Goal: Find specific page/section: Find specific page/section

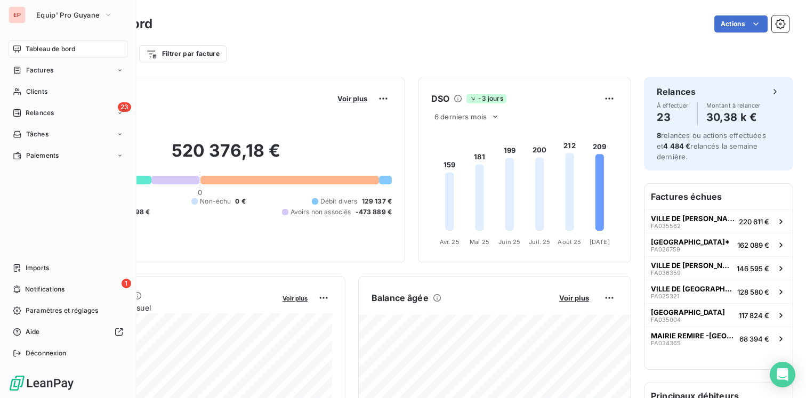
click at [54, 51] on span "Tableau de bord" at bounding box center [51, 49] width 50 height 10
click at [43, 89] on span "Clients" at bounding box center [36, 92] width 21 height 10
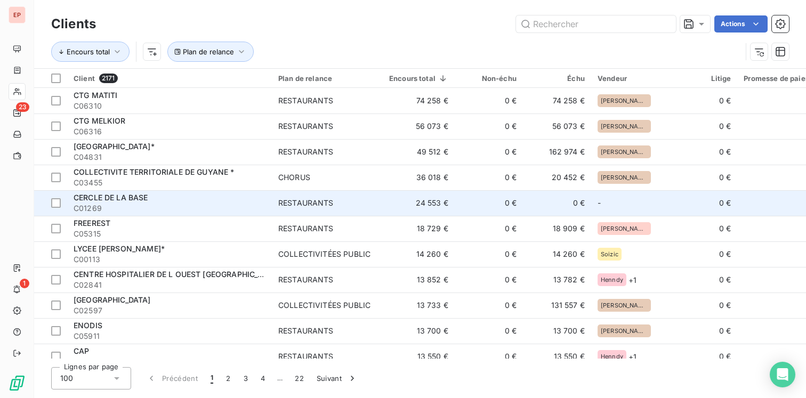
click at [167, 201] on div "CERCLE DE LA BASE" at bounding box center [170, 198] width 192 height 11
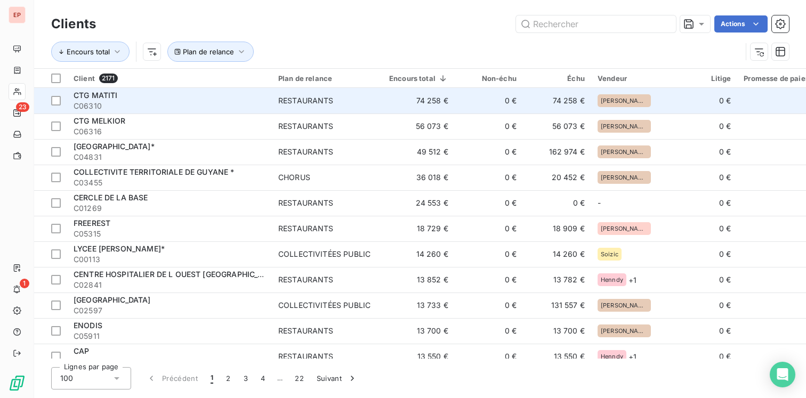
click at [283, 107] on td "RESTAURANTS" at bounding box center [327, 101] width 111 height 26
